Goal: Find specific page/section: Find specific page/section

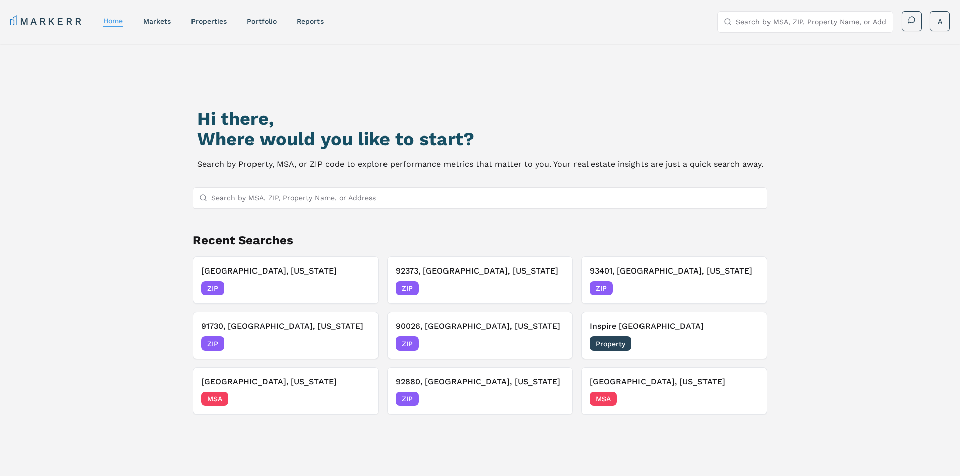
click at [286, 193] on input "Search by MSA, ZIP, Property Name, or Address" at bounding box center [486, 198] width 550 height 20
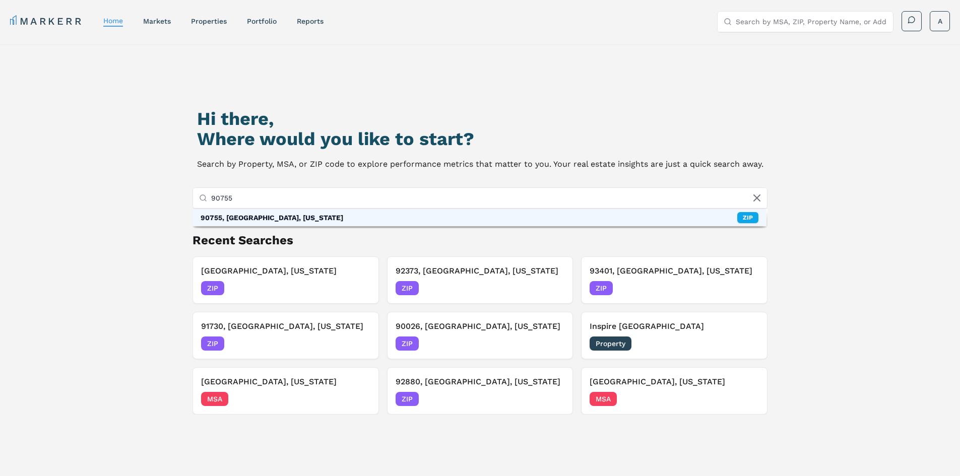
type input "90755"
click at [299, 216] on div "90755, [GEOGRAPHIC_DATA], [US_STATE]" at bounding box center [272, 218] width 143 height 10
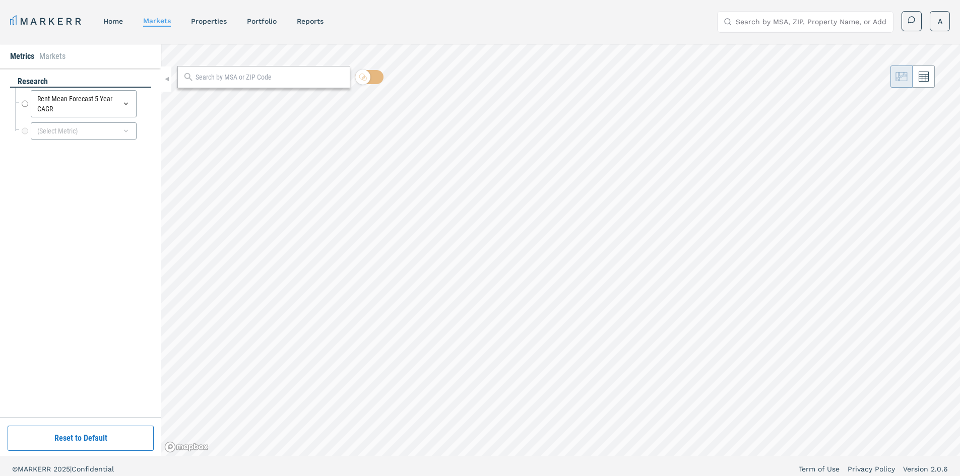
radio input "true"
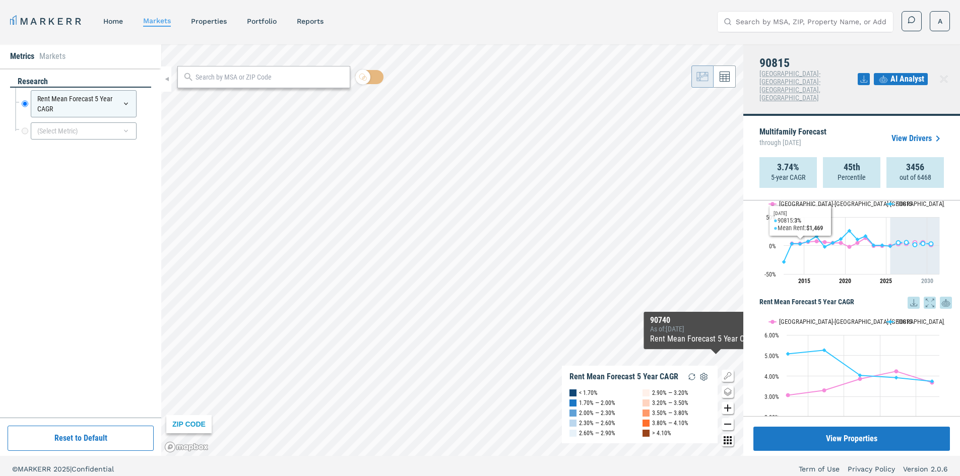
scroll to position [49, 0]
